Goal: Transaction & Acquisition: Obtain resource

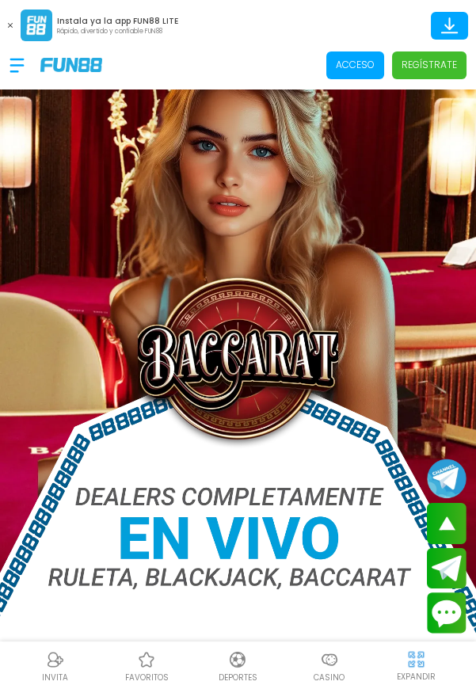
click at [362, 70] on p "Acceso" at bounding box center [355, 65] width 39 height 14
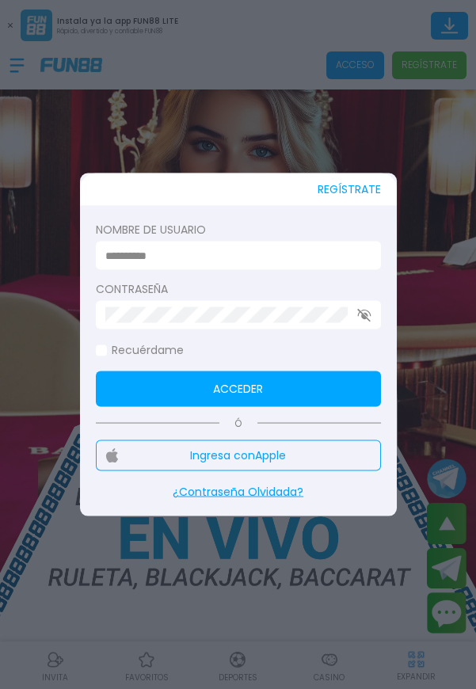
click at [279, 255] on input at bounding box center [233, 255] width 256 height 17
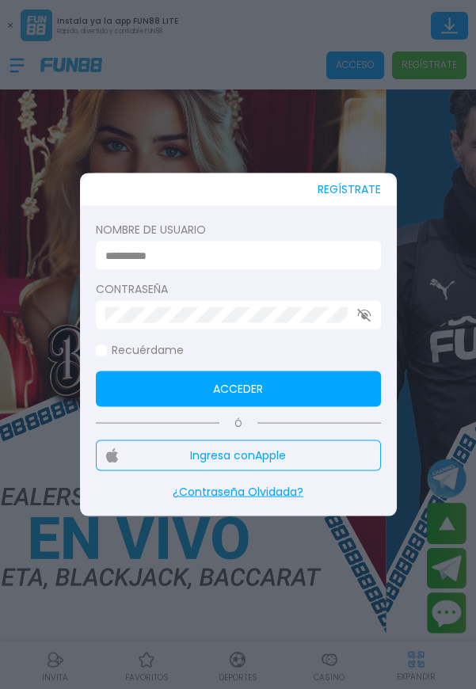
type input "**********"
click button "Acceder" at bounding box center [238, 389] width 285 height 36
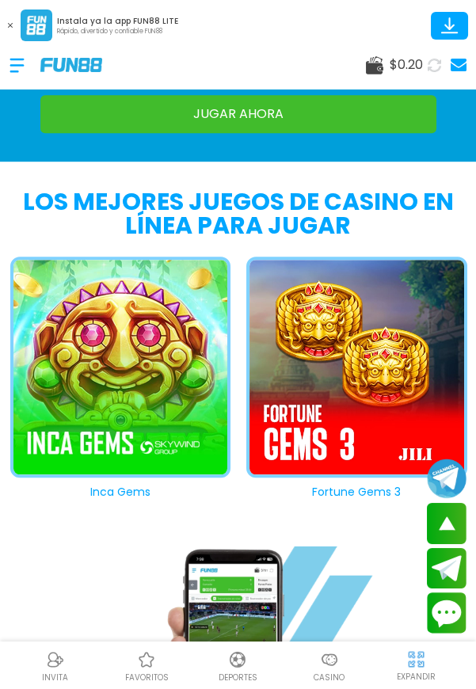
scroll to position [1400, 0]
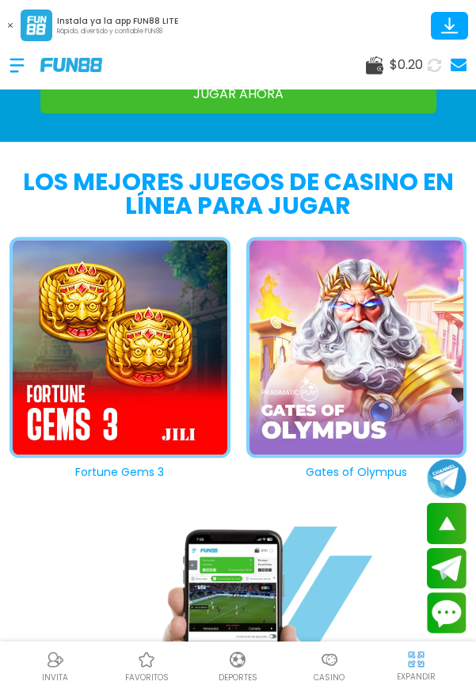
click at [338, 669] on img at bounding box center [329, 659] width 19 height 19
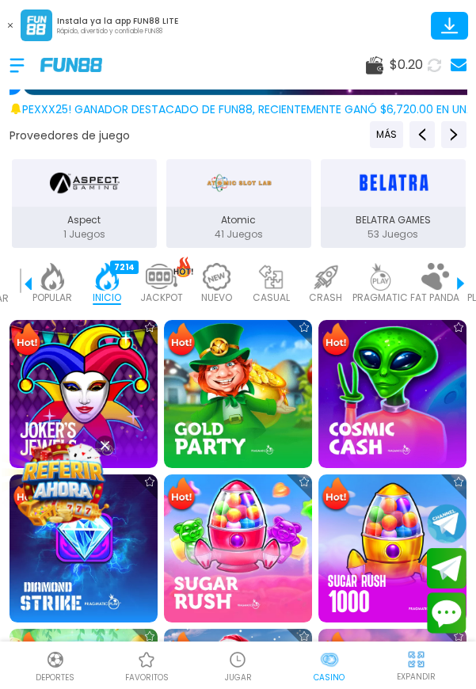
scroll to position [383, 0]
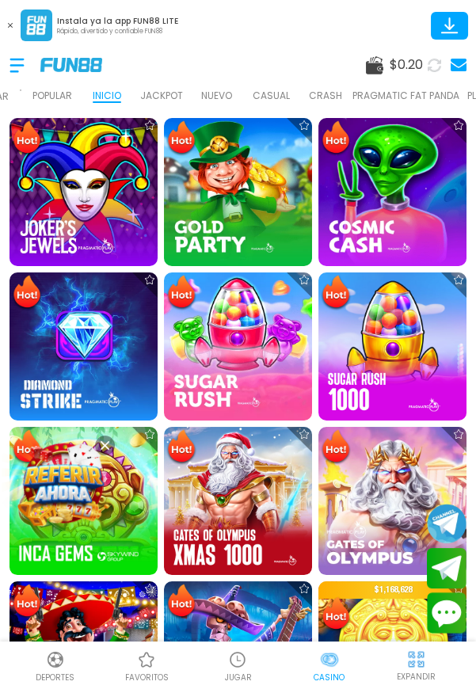
click at [67, 524] on img at bounding box center [63, 482] width 85 height 85
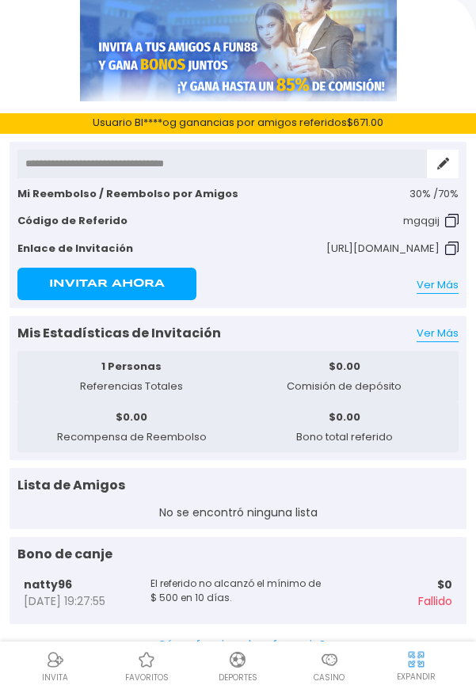
scroll to position [66, 0]
click at [438, 340] on link "Ver Más" at bounding box center [437, 333] width 42 height 16
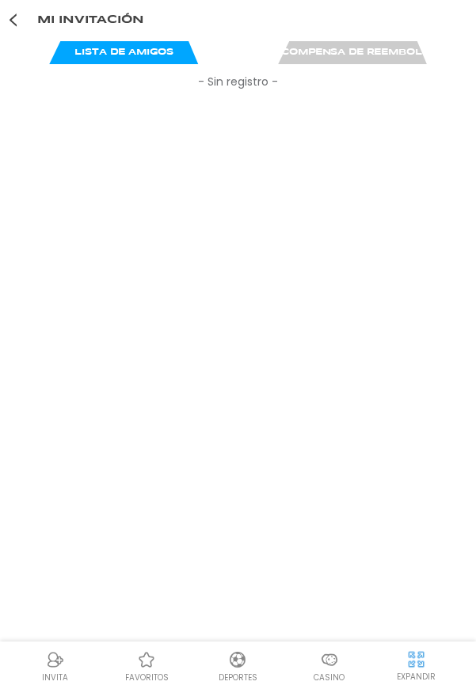
click at [352, 59] on use at bounding box center [352, 52] width 149 height 24
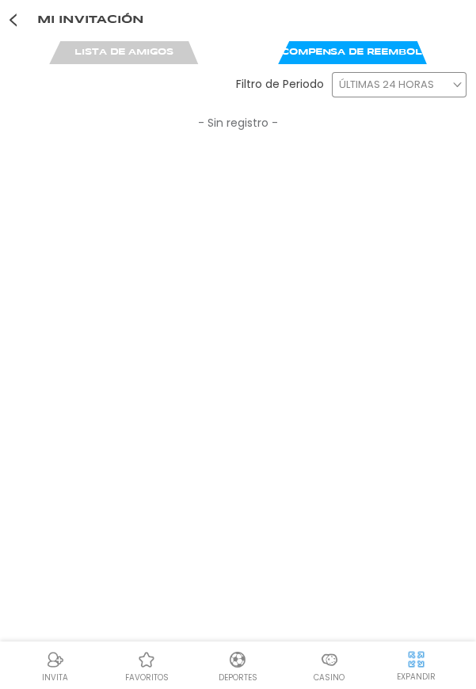
click at [21, 36] on link at bounding box center [13, 20] width 27 height 39
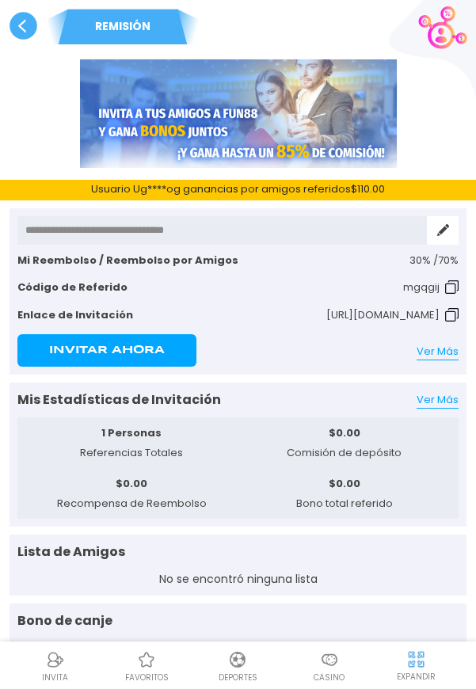
click at [438, 357] on span "Ver Más" at bounding box center [437, 350] width 42 height 15
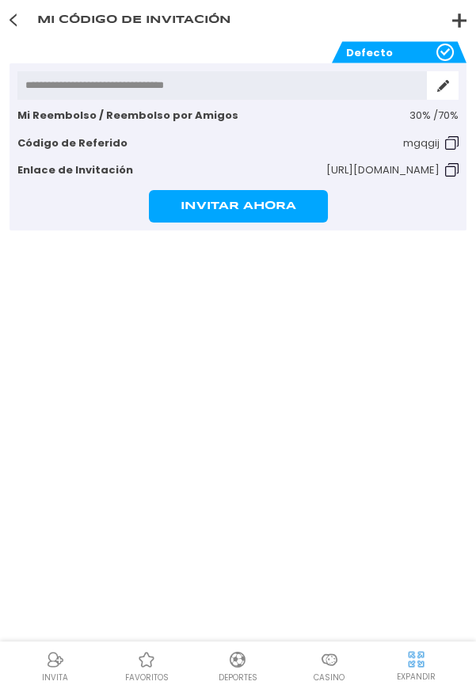
click at [17, 26] on use at bounding box center [12, 19] width 7 height 13
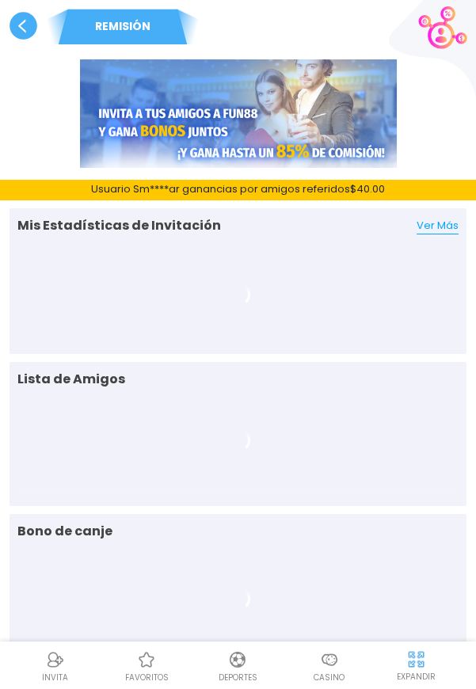
click at [14, 33] on use at bounding box center [23, 26] width 28 height 28
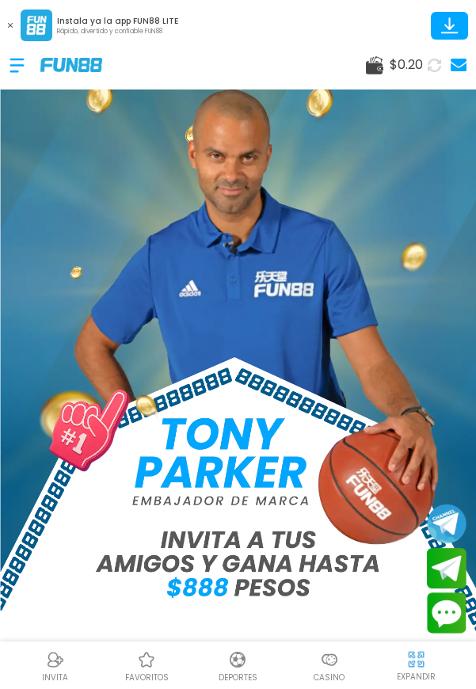
click at [12, 75] on div at bounding box center [24, 65] width 31 height 47
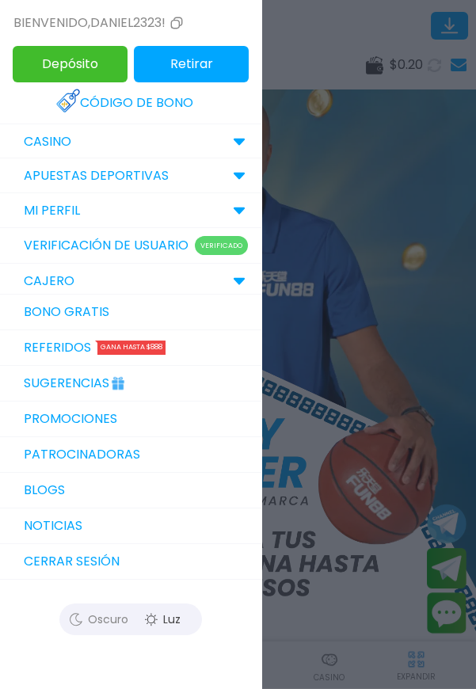
click at [150, 101] on link "Código de bono" at bounding box center [130, 102] width 149 height 35
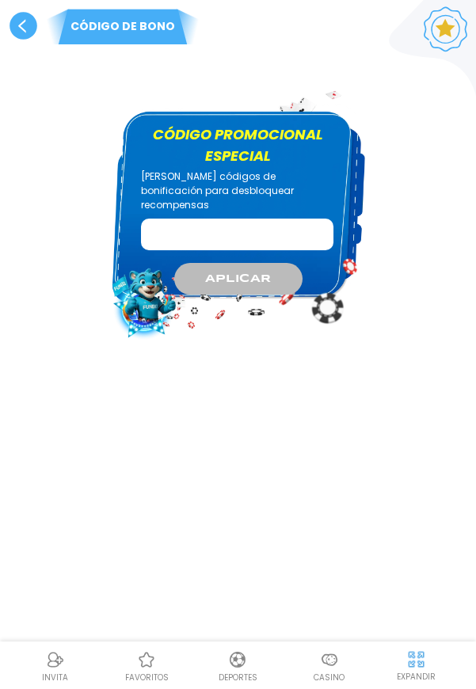
click at [298, 218] on input "Código promocional especial" at bounding box center [237, 234] width 192 height 32
click at [19, 25] on use at bounding box center [23, 26] width 28 height 28
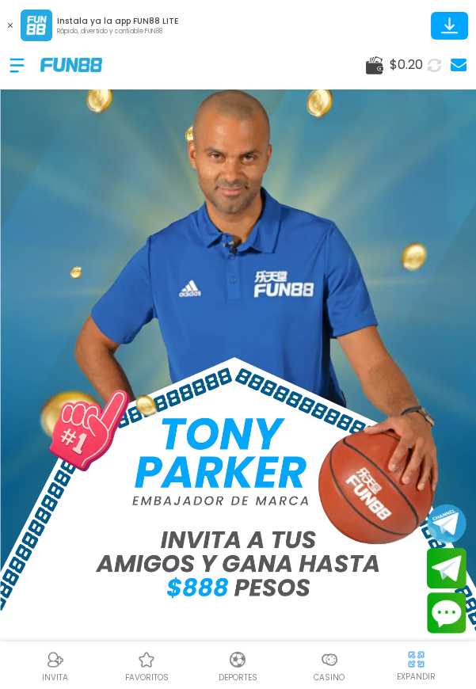
click at [12, 63] on div at bounding box center [24, 65] width 31 height 47
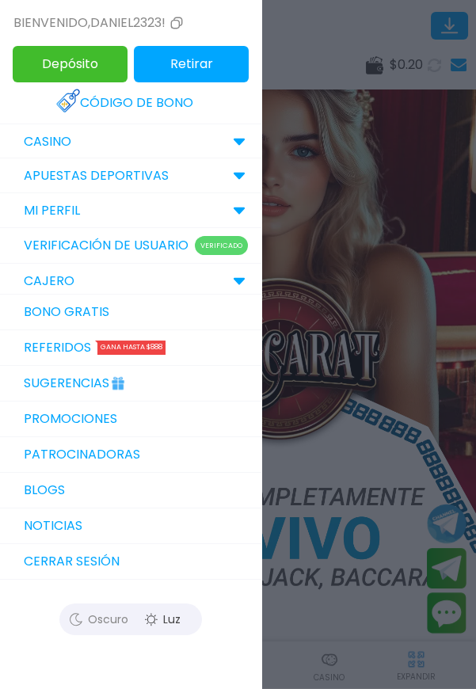
click at [107, 306] on link "Bono Gratis" at bounding box center [130, 312] width 261 height 36
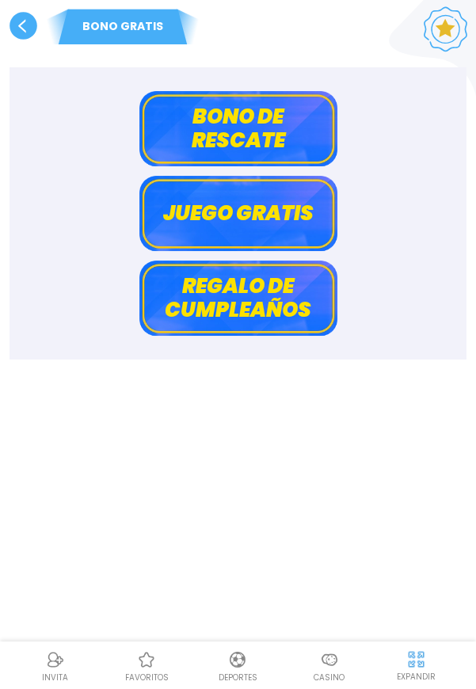
click at [256, 209] on button "Juego gratis" at bounding box center [238, 213] width 198 height 75
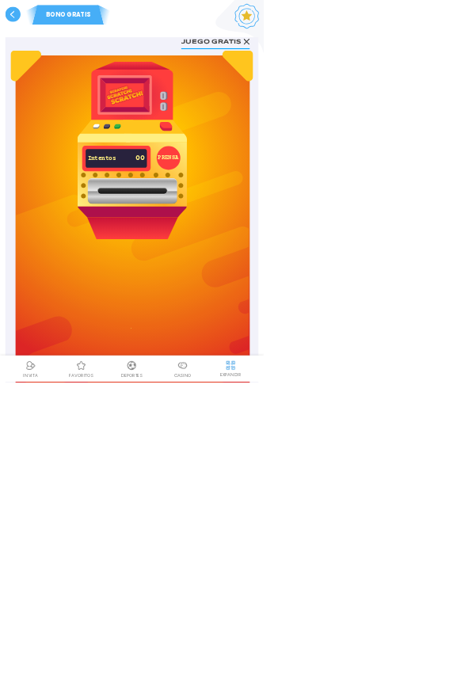
click at [287, 300] on img at bounding box center [238, 271] width 198 height 321
click at [303, 284] on button "PRENSA" at bounding box center [304, 285] width 43 height 43
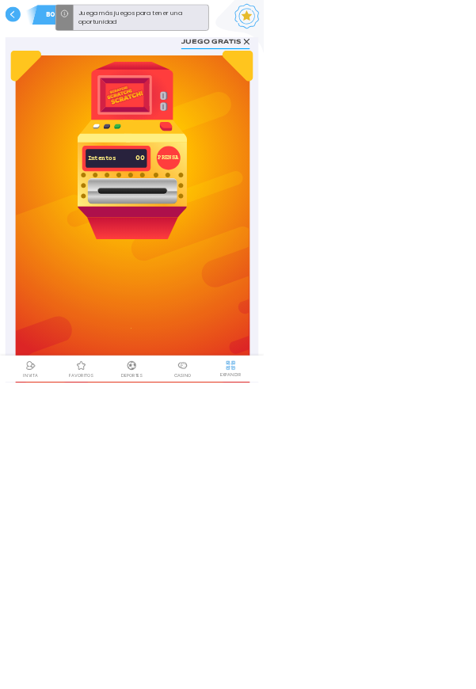
click at [448, 74] on icon at bounding box center [444, 75] width 11 height 11
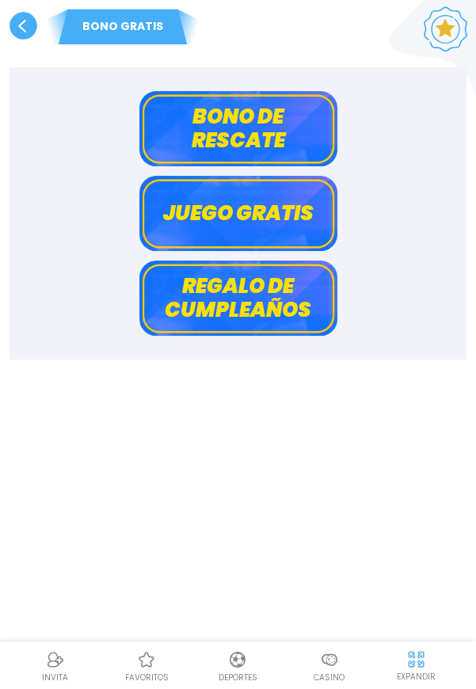
click at [277, 293] on button "Regalo de cumpleaños" at bounding box center [238, 297] width 198 height 75
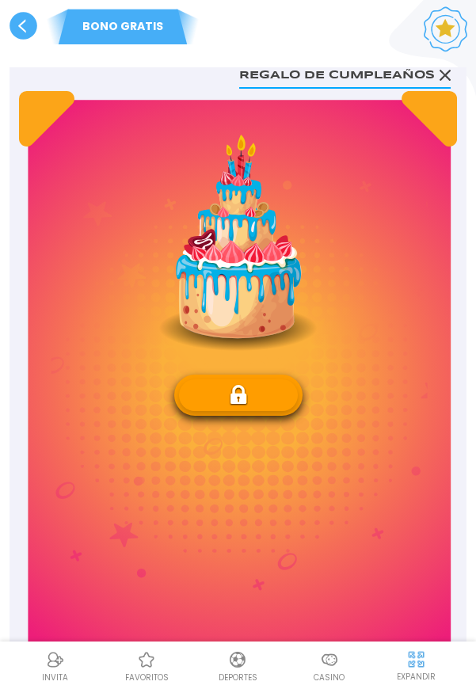
click at [264, 366] on div "$ 0" at bounding box center [238, 255] width 158 height 240
click at [260, 400] on button at bounding box center [238, 395] width 119 height 32
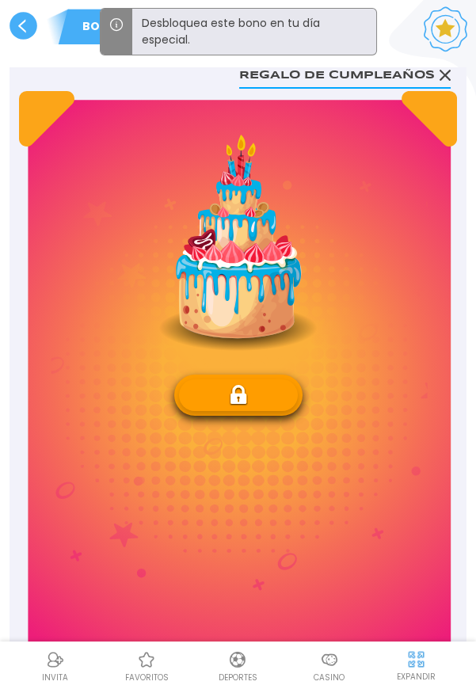
click at [276, 250] on img at bounding box center [238, 243] width 158 height 216
click at [23, 26] on use at bounding box center [23, 26] width 28 height 28
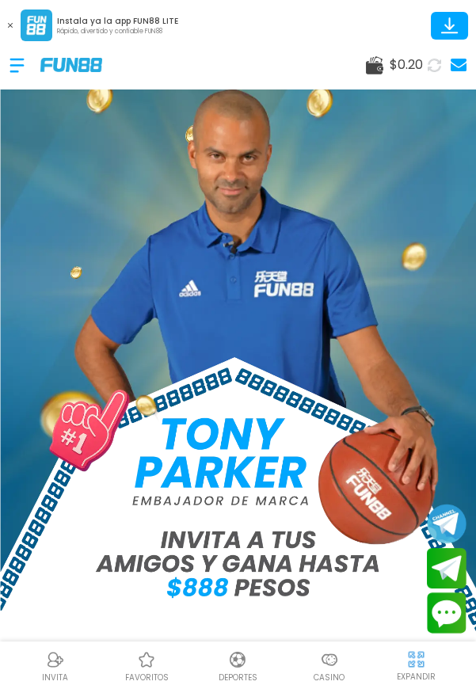
click at [13, 73] on div at bounding box center [24, 65] width 31 height 47
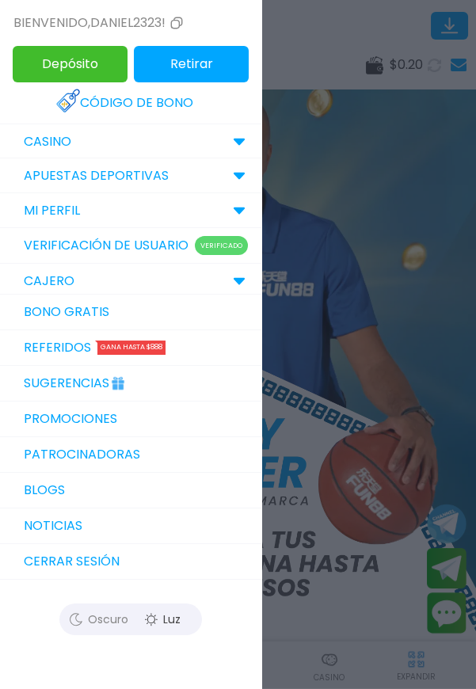
click at [137, 309] on link "Bono Gratis" at bounding box center [130, 312] width 261 height 36
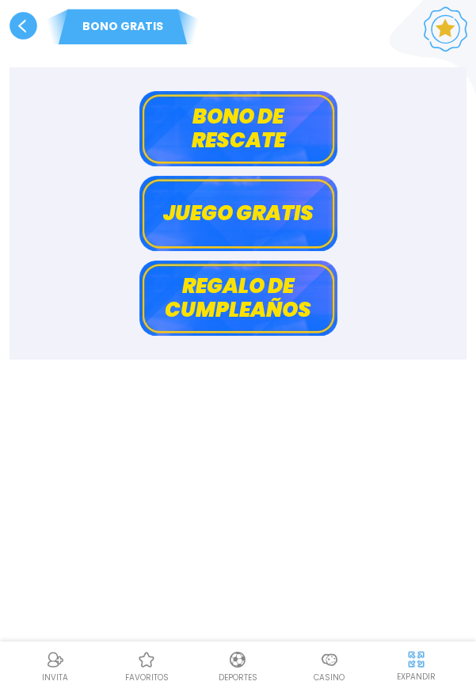
click at [252, 120] on button "Bono de rescate" at bounding box center [238, 128] width 198 height 75
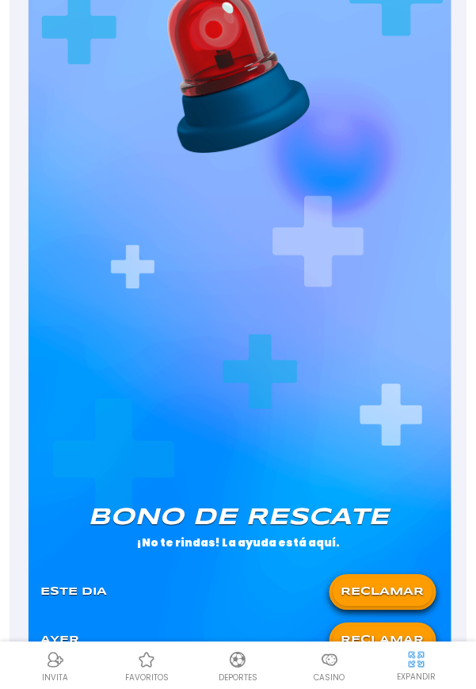
scroll to position [293, 0]
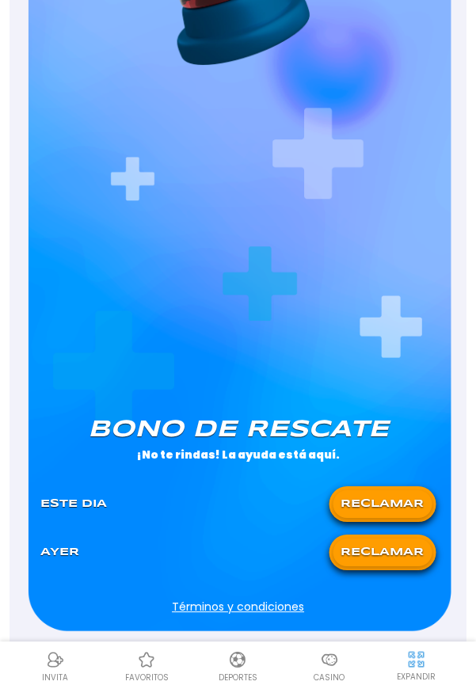
click at [389, 501] on button "RECLAMAR" at bounding box center [381, 504] width 99 height 28
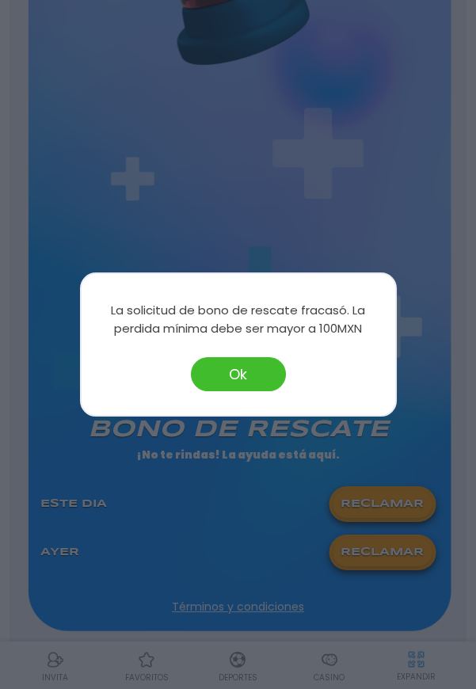
click at [243, 391] on button "Ok" at bounding box center [238, 374] width 95 height 34
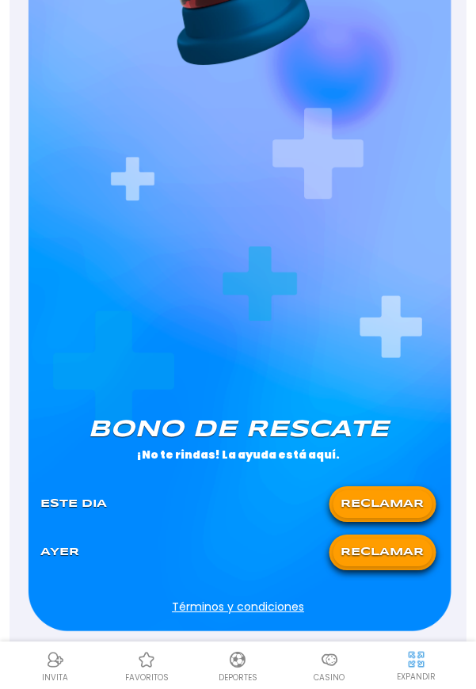
click at [389, 554] on button "RECLAMAR" at bounding box center [381, 552] width 99 height 28
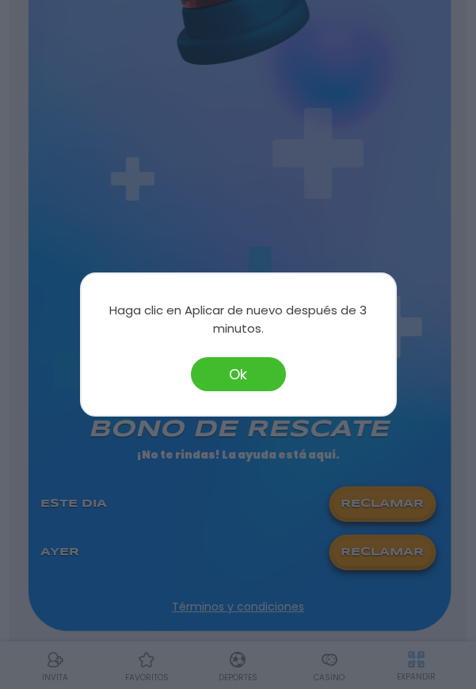
click at [250, 391] on button "Ok" at bounding box center [238, 374] width 95 height 34
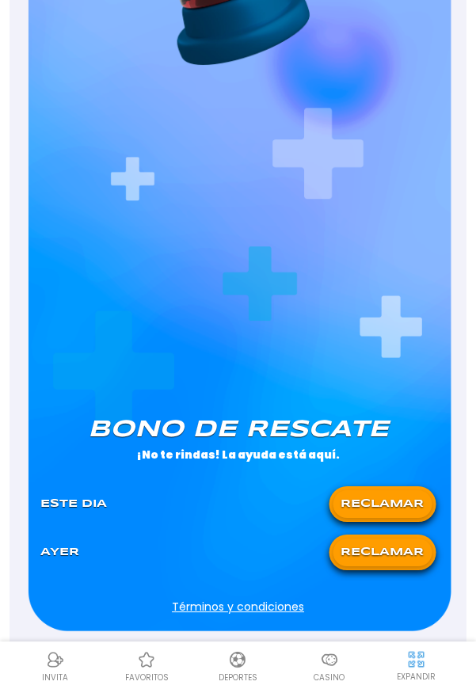
click at [385, 575] on div "[PERSON_NAME] de rescate ¡No te rindas! La ayuda está aquí. Este Dia RECLAMAR […" at bounding box center [238, 493] width 414 height 171
click at [378, 539] on button "RECLAMAR" at bounding box center [381, 552] width 99 height 28
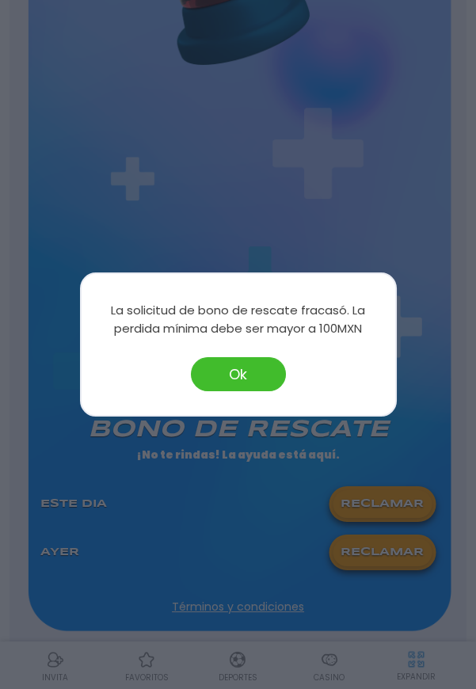
click at [239, 391] on button "Ok" at bounding box center [238, 374] width 95 height 34
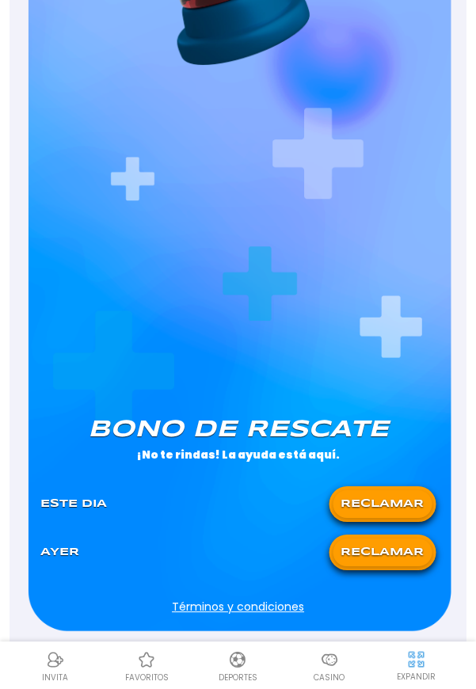
scroll to position [0, 0]
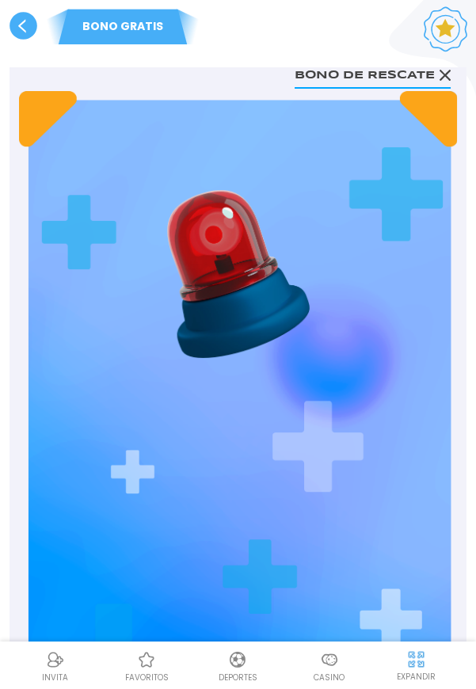
click at [24, 21] on use at bounding box center [23, 26] width 28 height 28
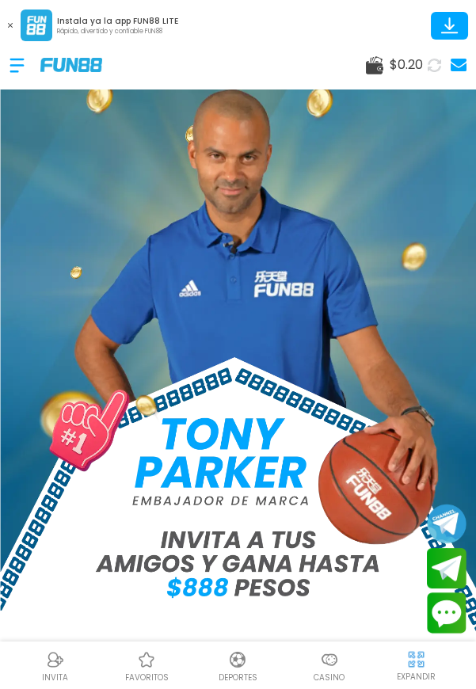
click at [9, 68] on div at bounding box center [24, 65] width 31 height 47
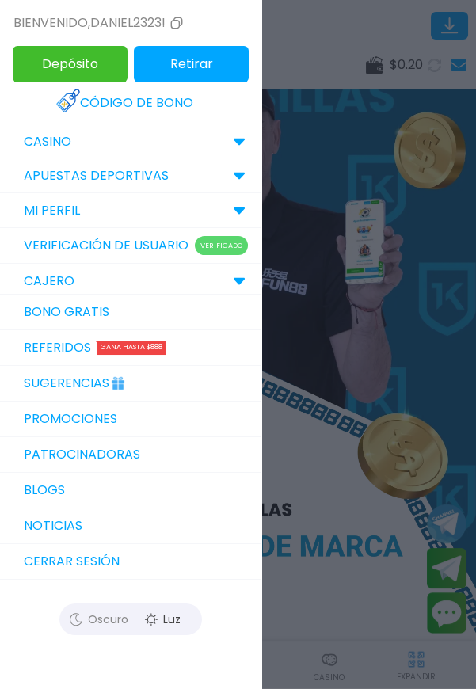
click at [143, 417] on link "Promociones" at bounding box center [130, 419] width 261 height 36
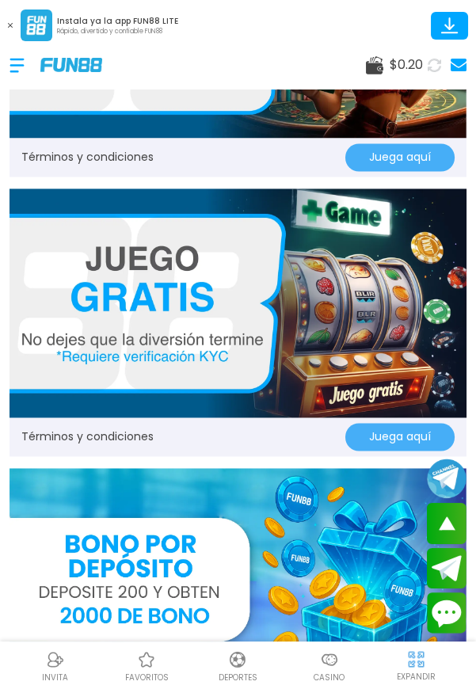
scroll to position [3300, 0]
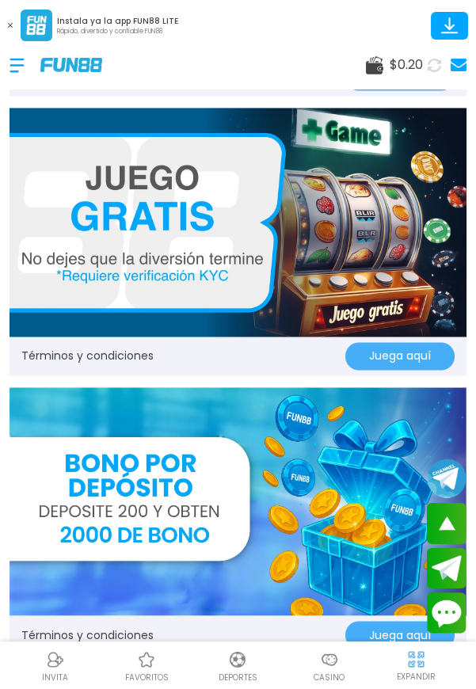
click at [427, 351] on button "Juega aquí" at bounding box center [399, 356] width 109 height 28
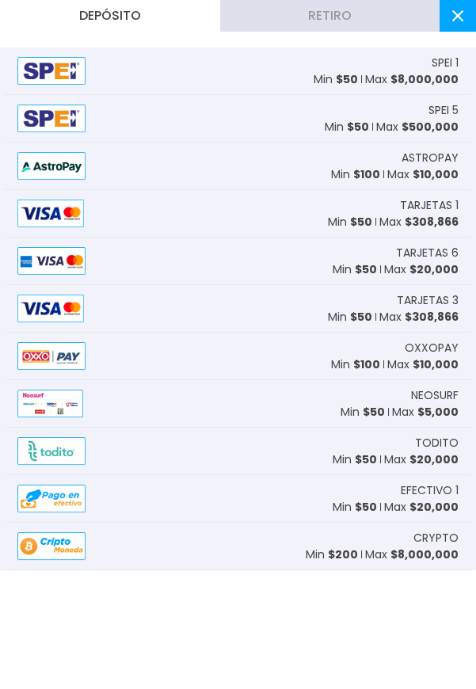
click at [463, 17] on button at bounding box center [457, 16] width 36 height 32
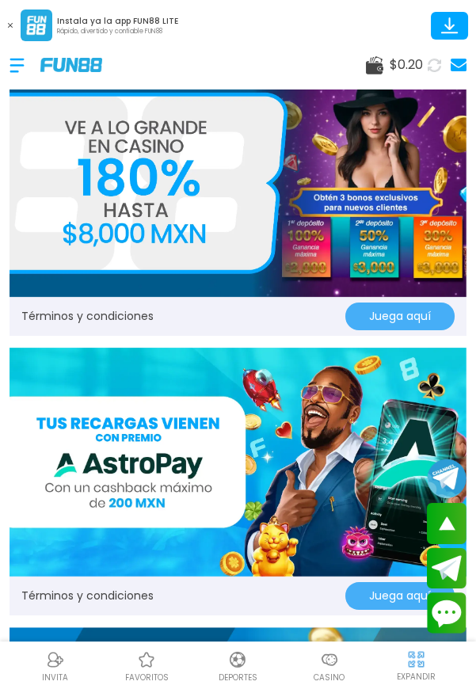
scroll to position [0, 0]
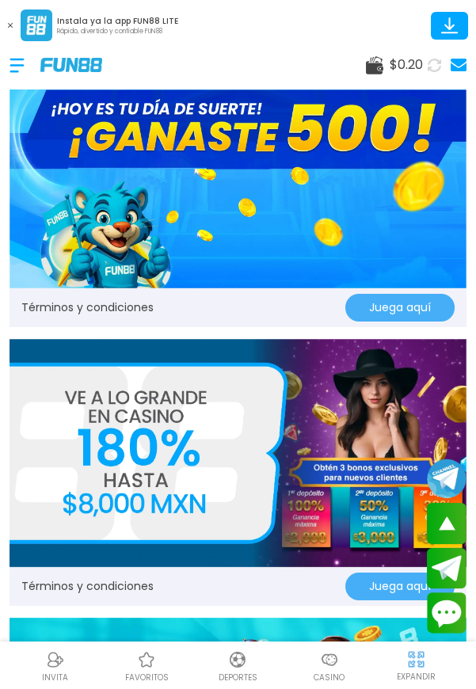
click at [408, 306] on button "Juega aquí" at bounding box center [399, 308] width 109 height 28
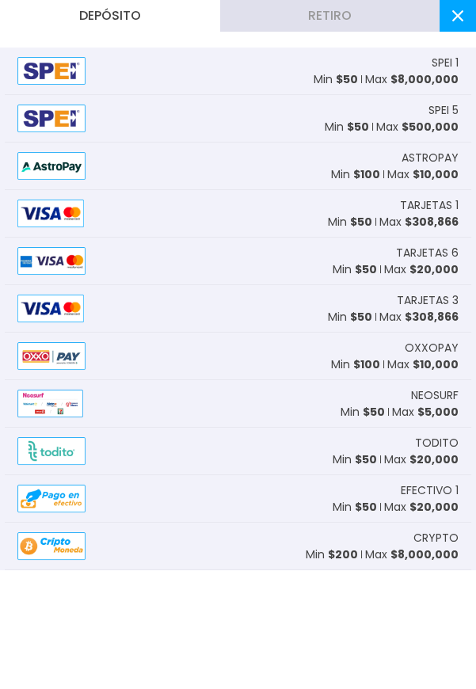
click at [416, 72] on span "$ 8,000,000" at bounding box center [424, 79] width 68 height 16
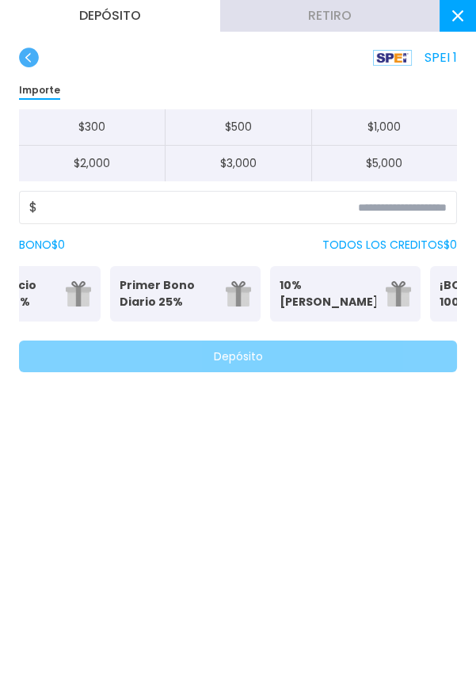
scroll to position [0, 192]
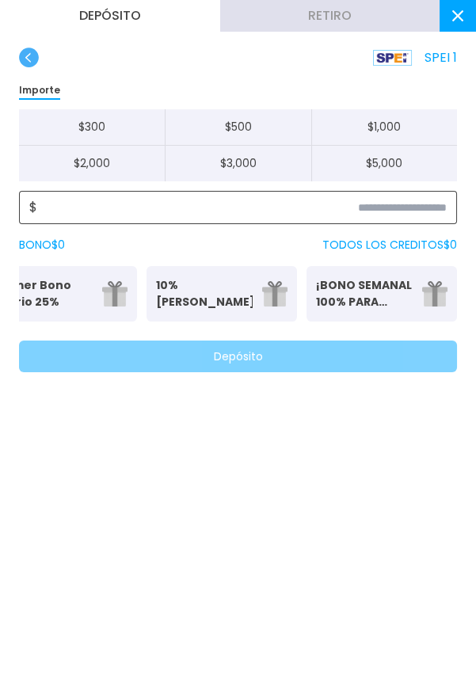
click at [268, 205] on input at bounding box center [241, 207] width 409 height 19
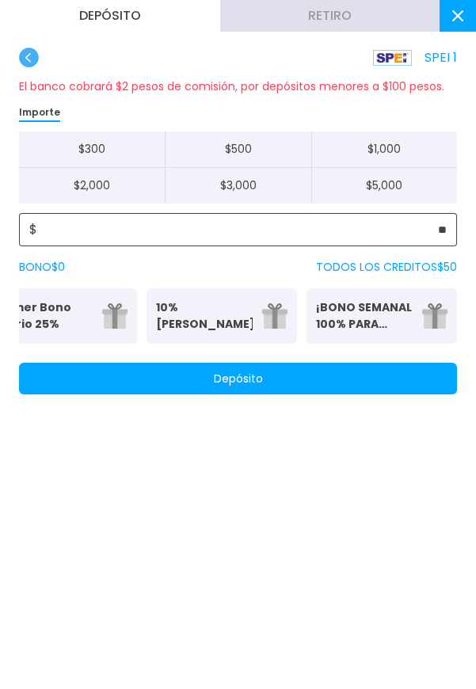
type input "**"
